Goal: Task Accomplishment & Management: Manage account settings

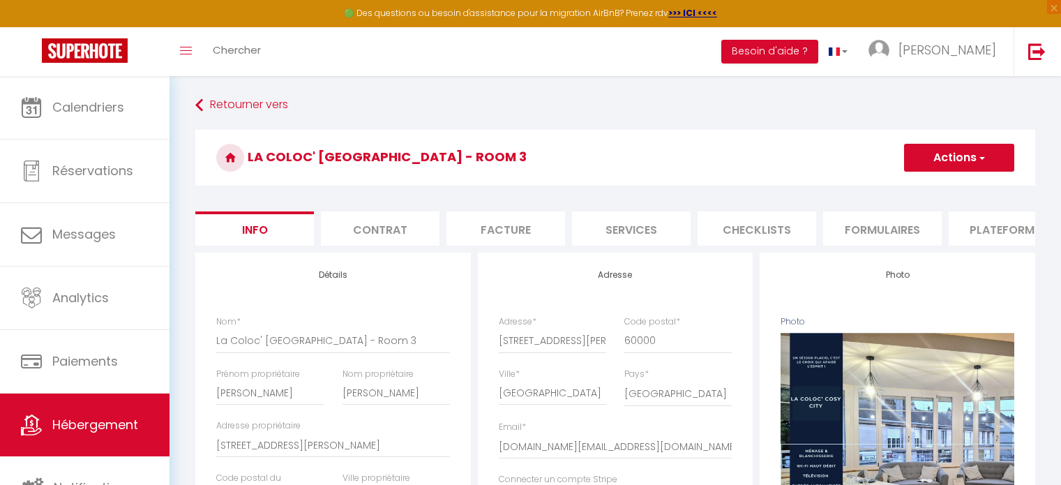
select select "2"
select select "1"
select select "16:00"
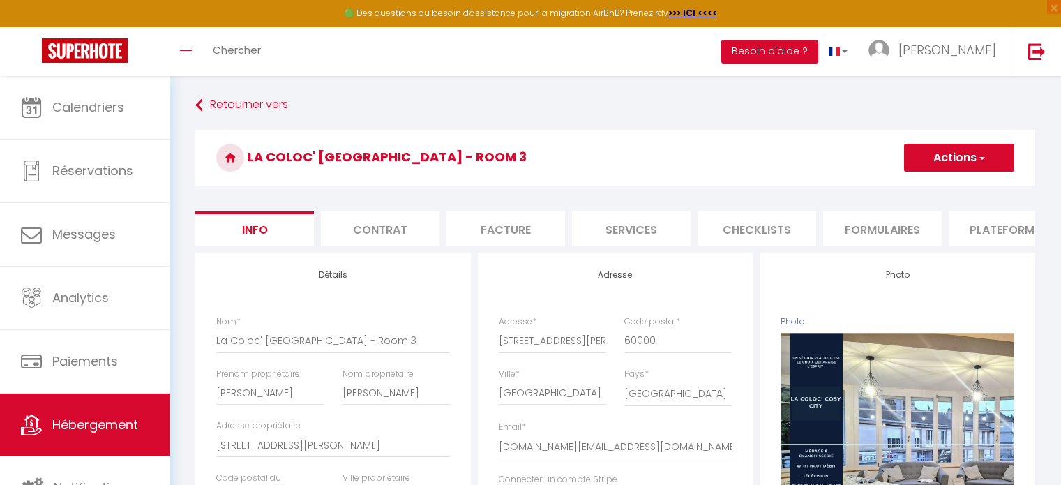
select select
select select "11:00"
select select "30"
select select "120"
select select "21:00"
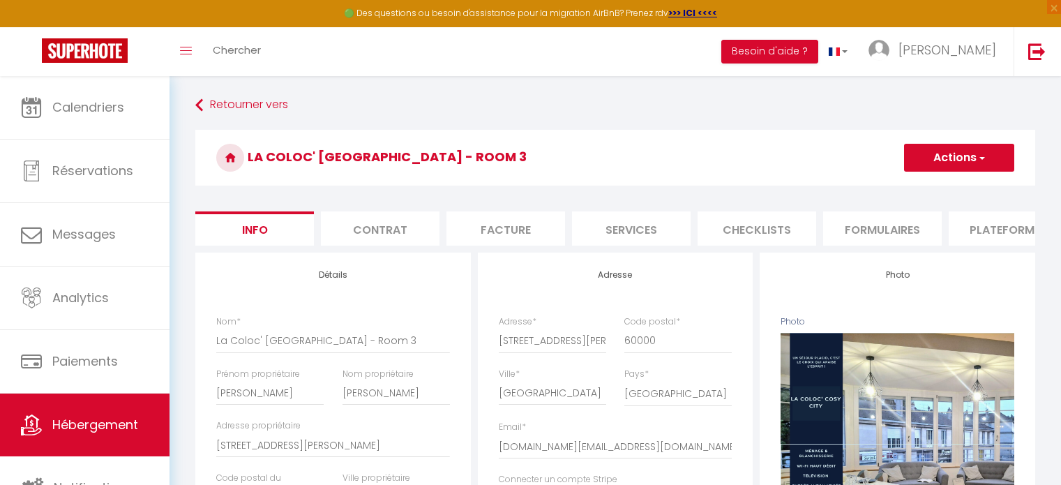
select select "16248"
select select "28"
select select "45906"
select select "32861"
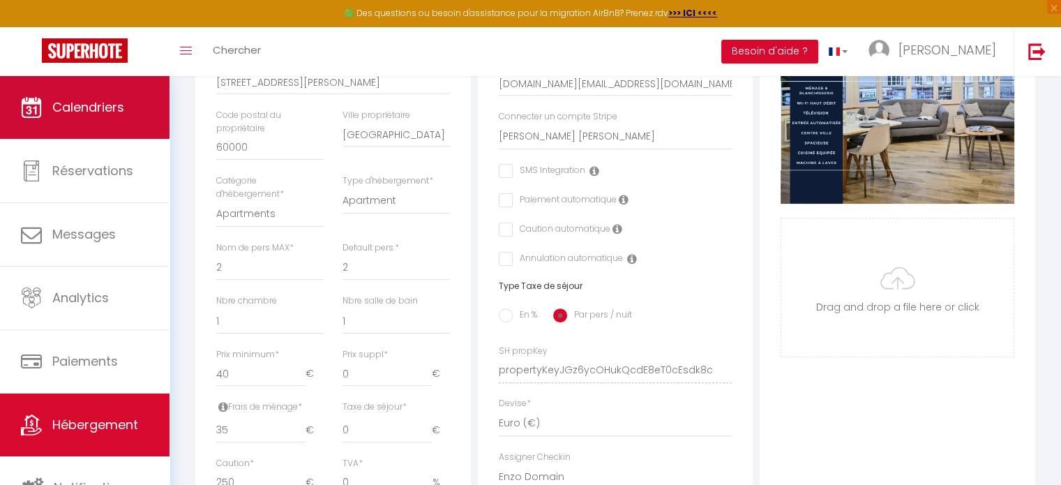
scroll to position [363, 0]
click at [82, 107] on span "Calendriers" at bounding box center [88, 106] width 72 height 17
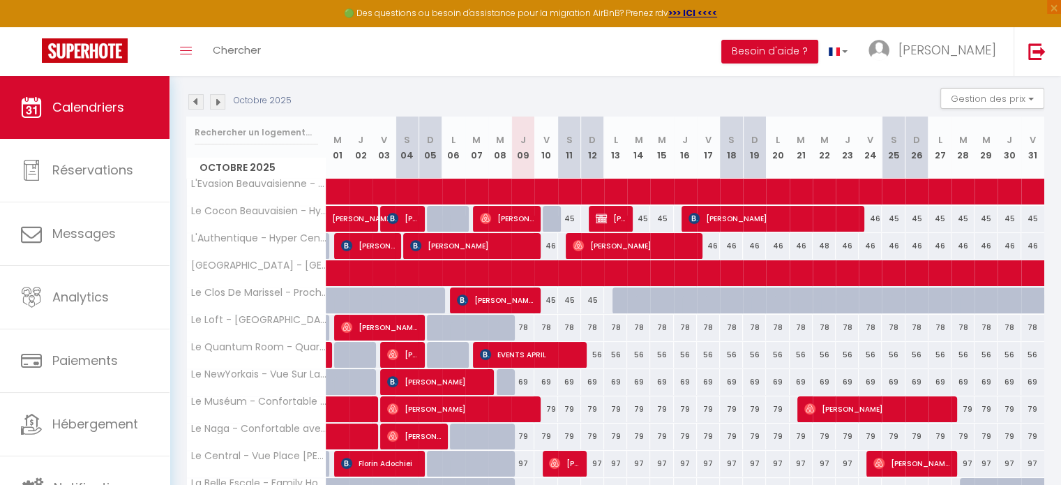
scroll to position [145, 0]
